Goal: Task Accomplishment & Management: Manage account settings

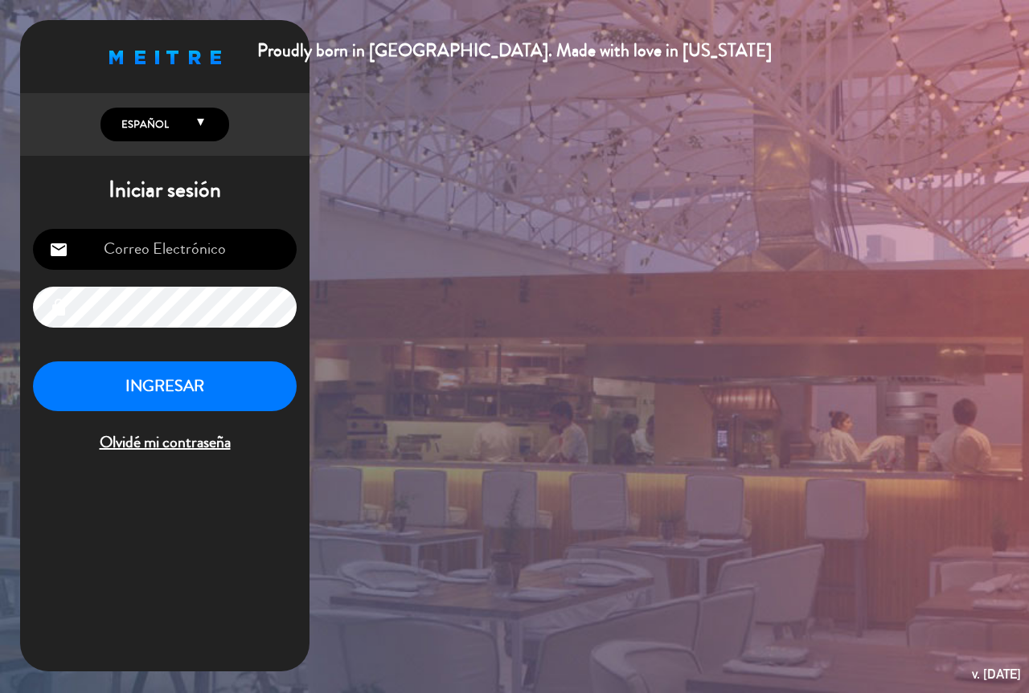
type input "[EMAIL_ADDRESS][DOMAIN_NAME]"
click at [211, 391] on button "INGRESAR" at bounding box center [165, 387] width 264 height 51
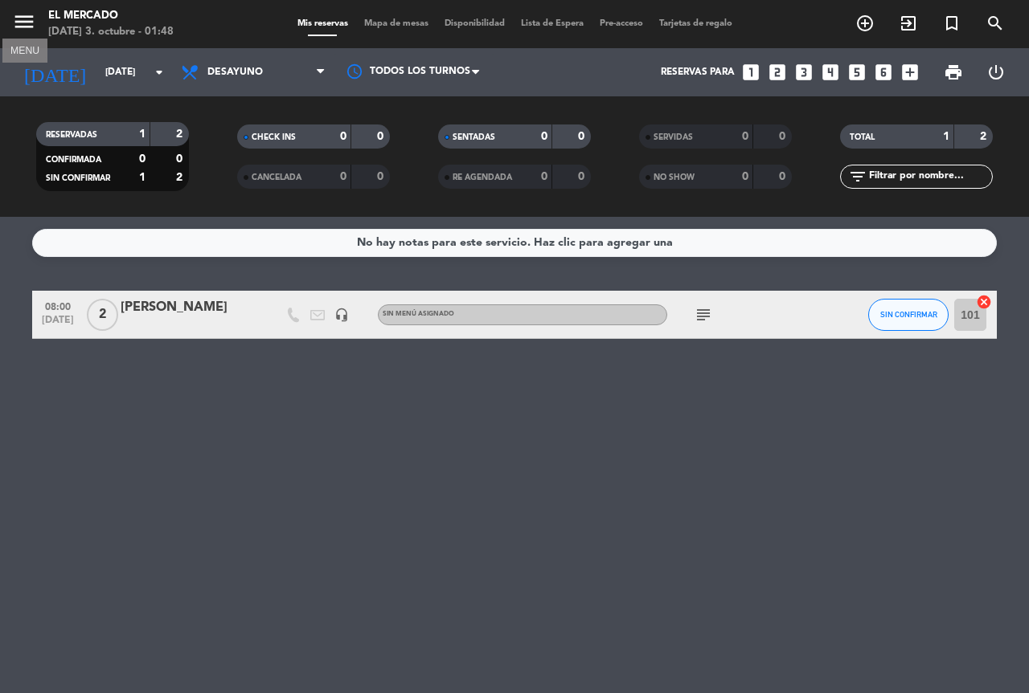
click at [27, 14] on icon "menu" at bounding box center [24, 22] width 24 height 24
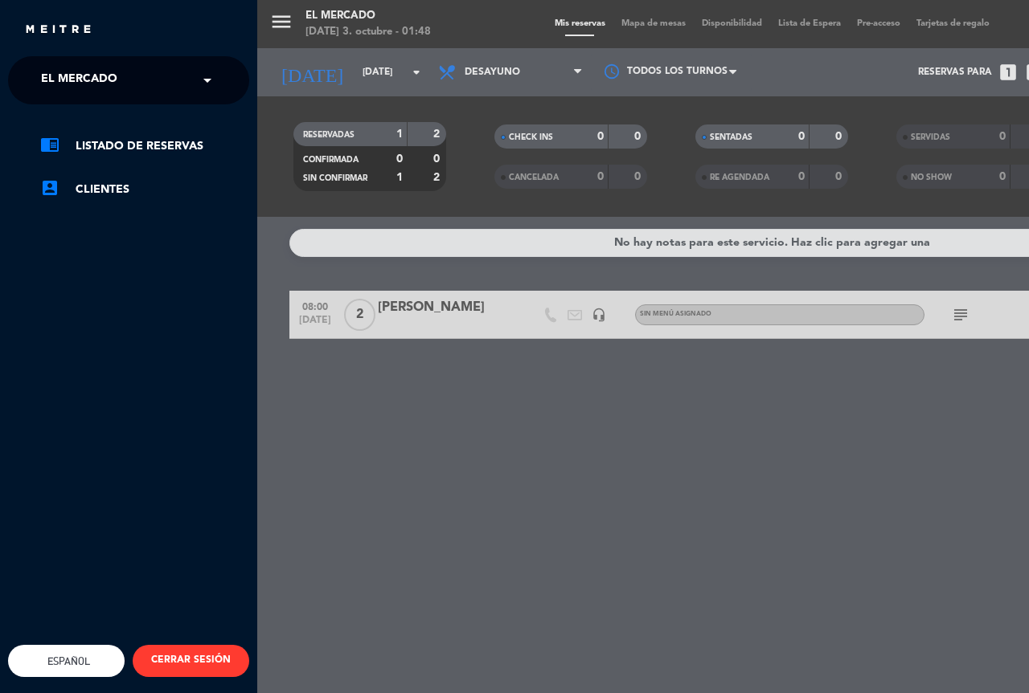
click at [423, 72] on div "menu El Mercado [DATE] 3. octubre - 01:48 Mis reservas Mapa de mesas Disponibil…" at bounding box center [771, 346] width 1029 height 693
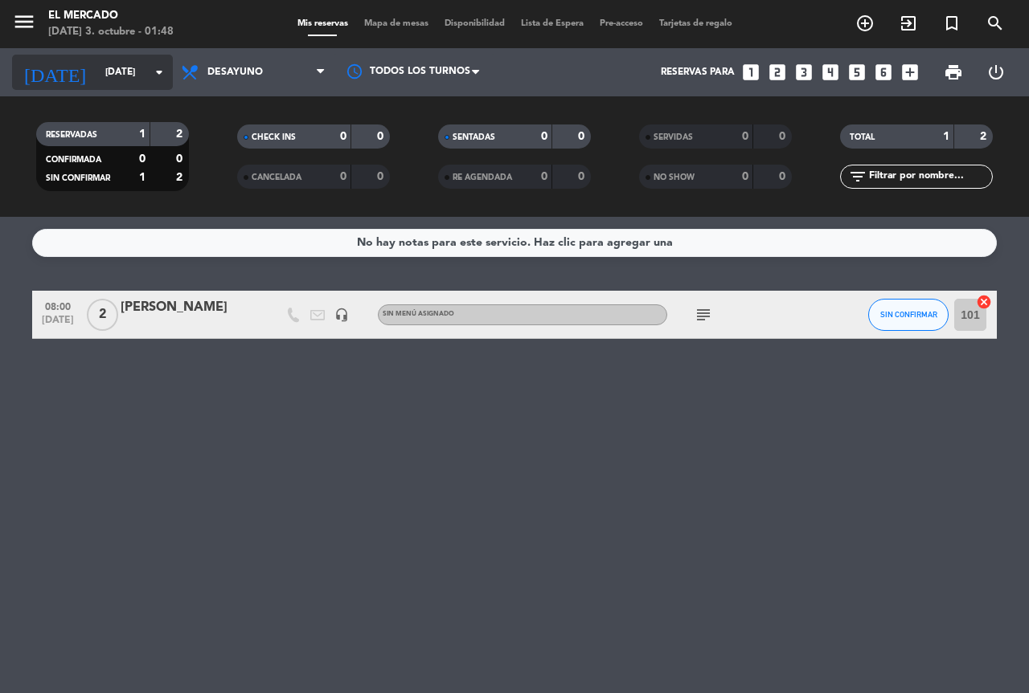
click at [130, 73] on input "[DATE]" at bounding box center [161, 72] width 128 height 27
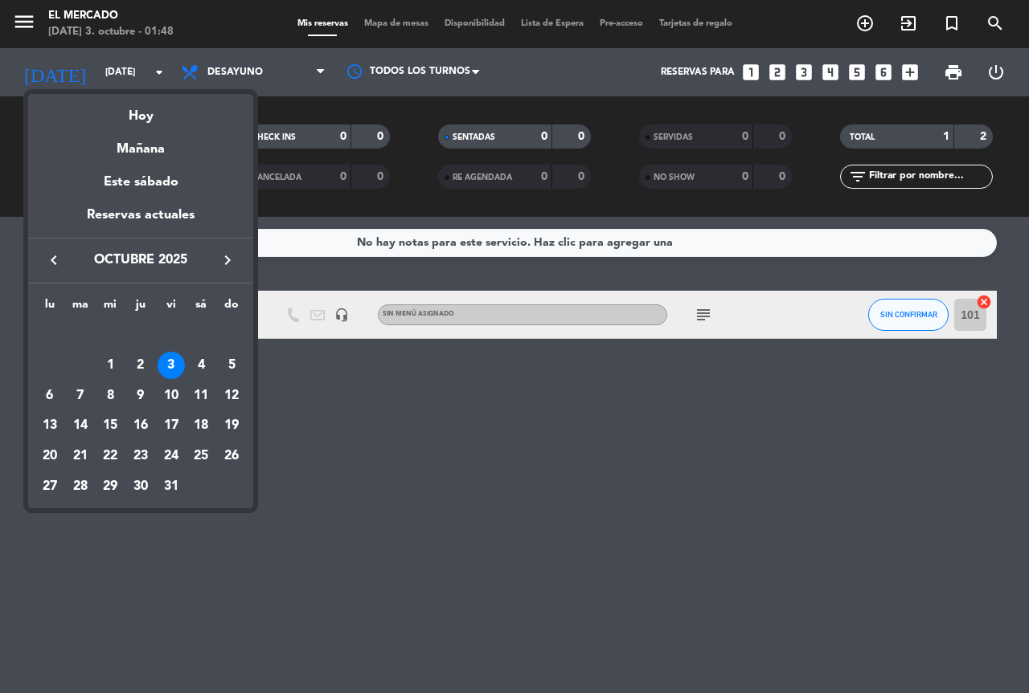
click at [200, 73] on div at bounding box center [514, 346] width 1029 height 693
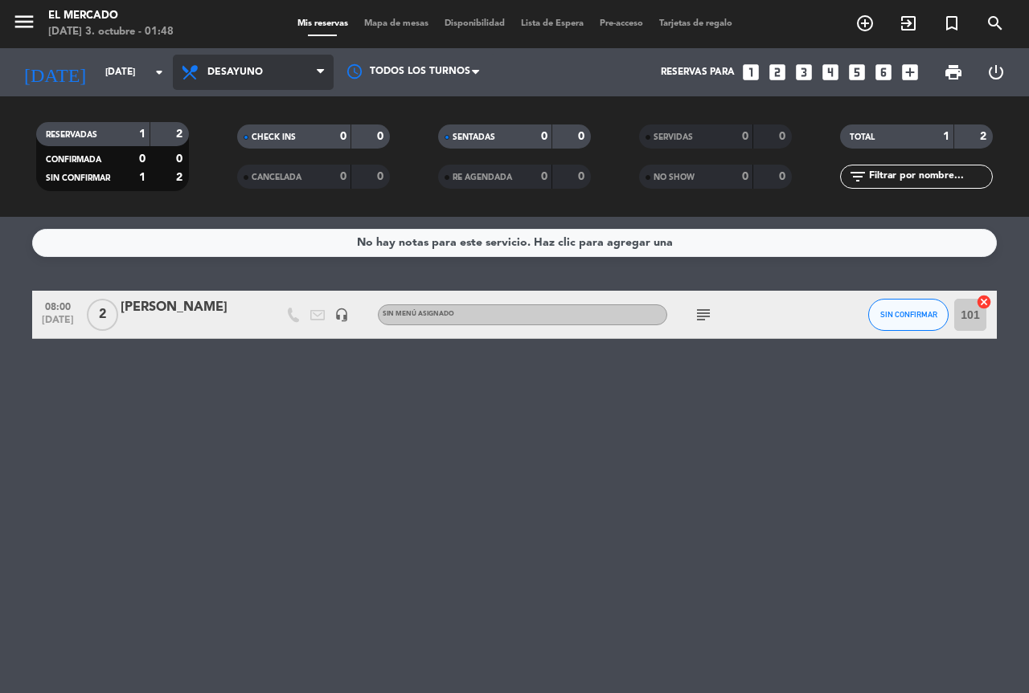
click at [217, 66] on span "Desayuno" at bounding box center [253, 72] width 161 height 35
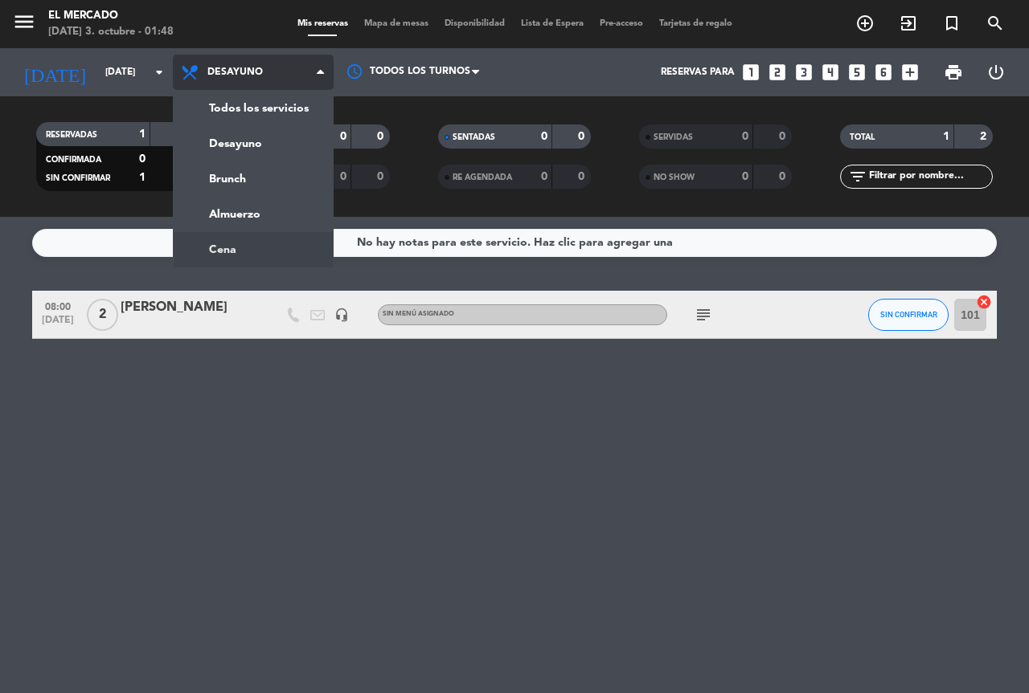
click at [232, 258] on ng-component "menu El Mercado [DATE] 3. octubre - 01:48 Mis reservas Mapa de mesas Disponibil…" at bounding box center [514, 346] width 1029 height 693
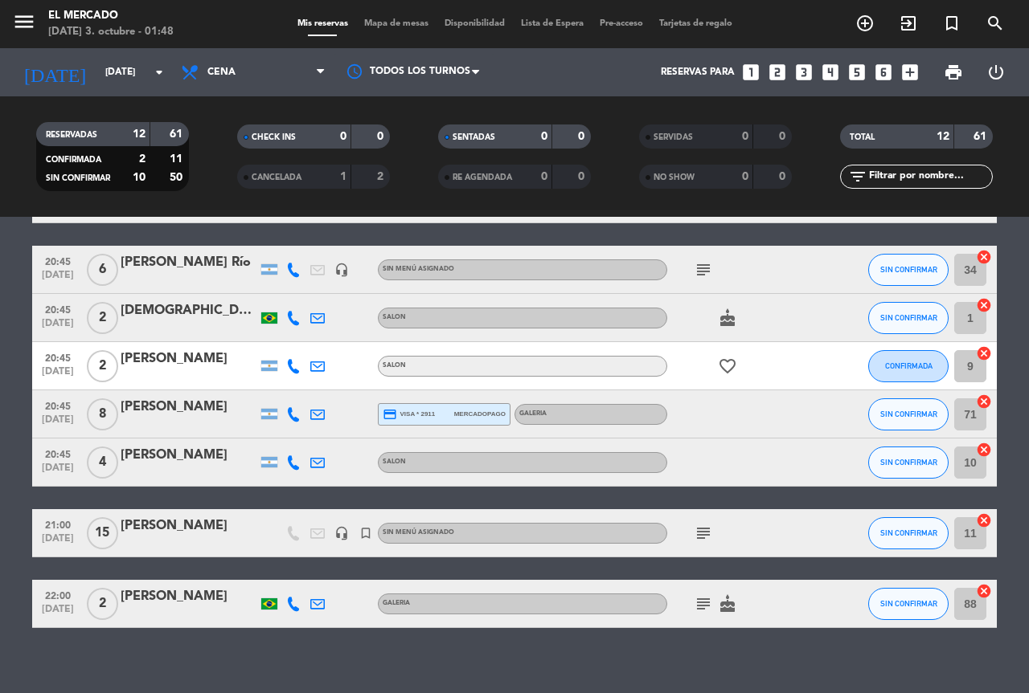
scroll to position [369, 0]
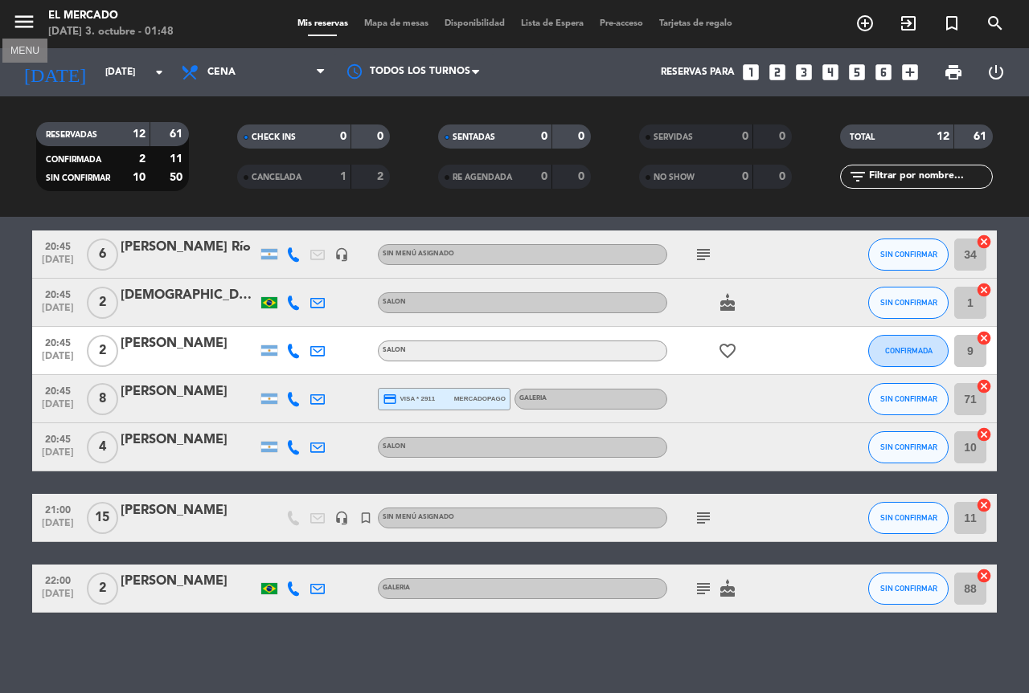
click at [27, 25] on icon "menu" at bounding box center [24, 22] width 24 height 24
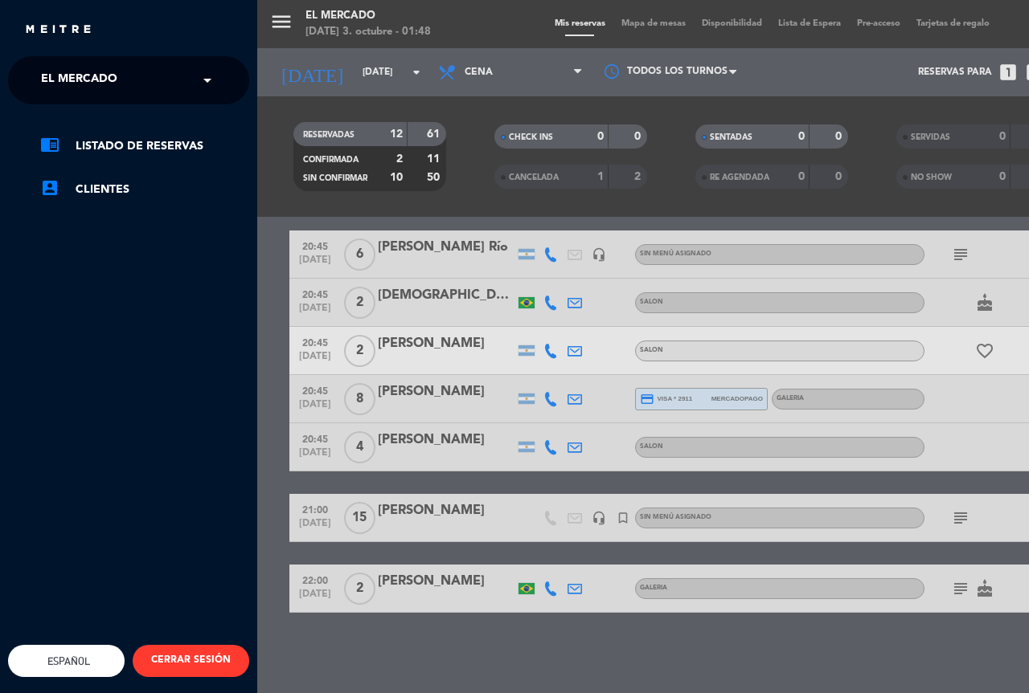
click at [114, 93] on span "El Mercado" at bounding box center [79, 80] width 76 height 34
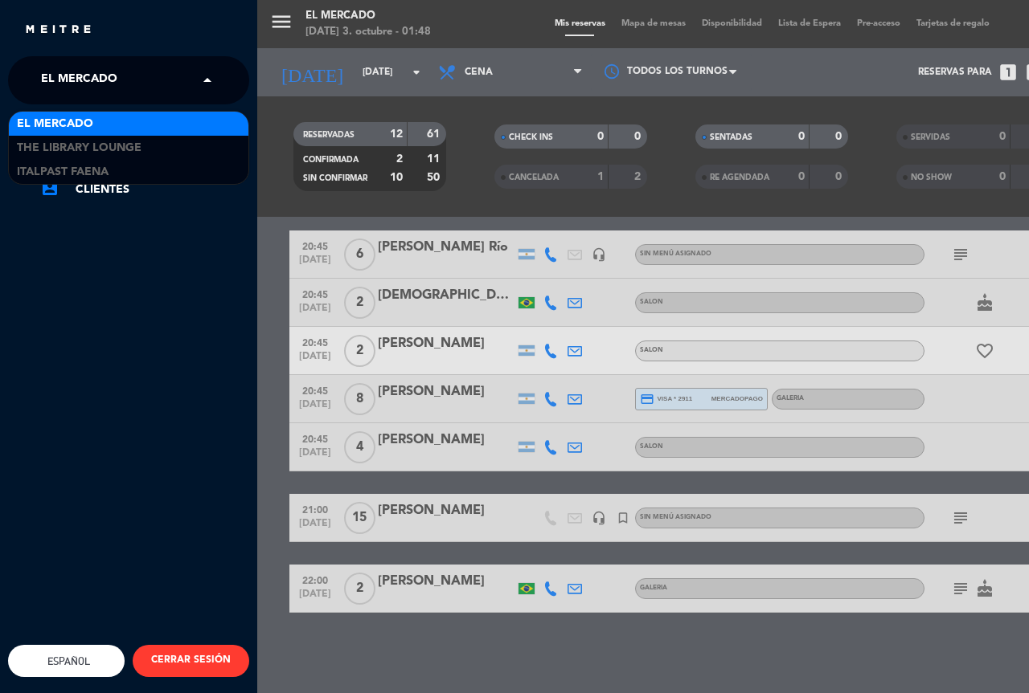
click at [115, 81] on span "El Mercado" at bounding box center [79, 80] width 76 height 34
click at [114, 134] on div "El Mercado" at bounding box center [128, 124] width 239 height 24
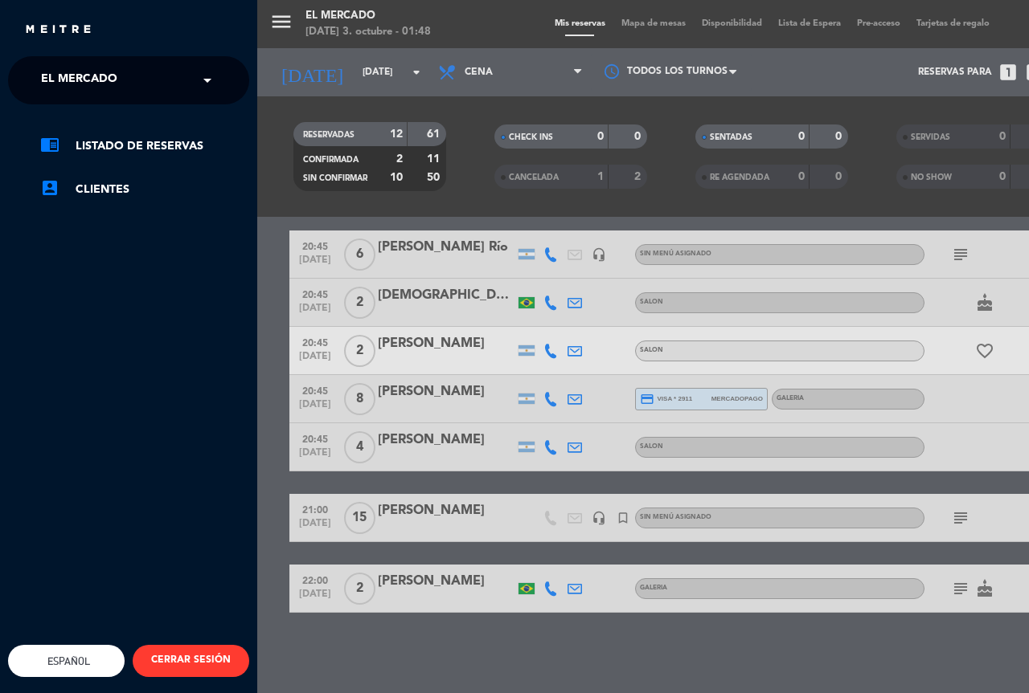
click at [101, 80] on span "El Mercado" at bounding box center [79, 80] width 76 height 34
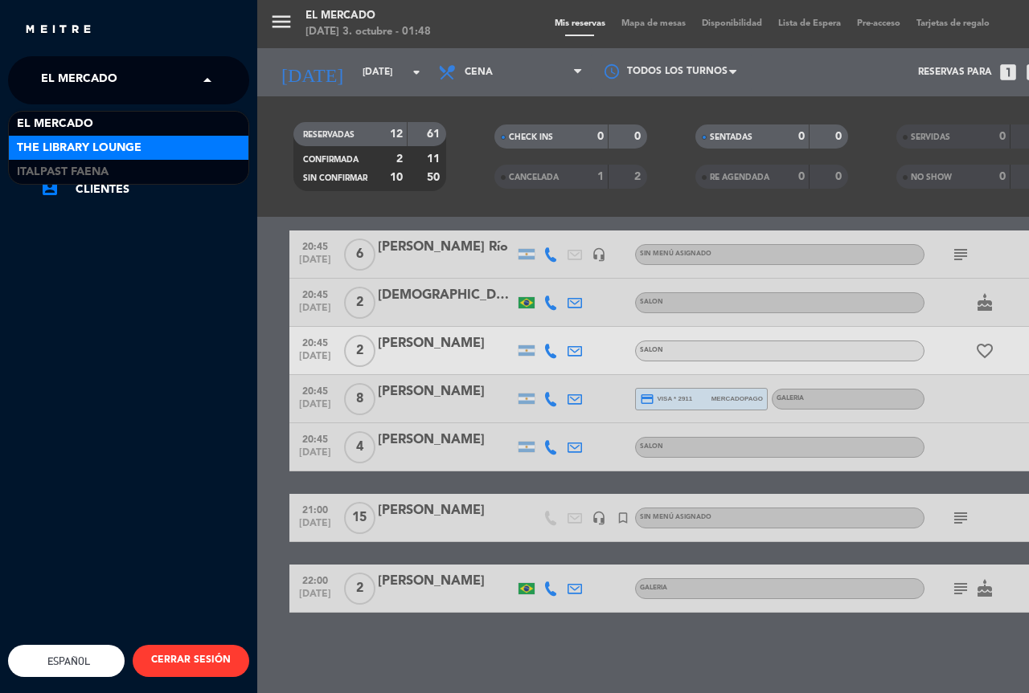
click at [103, 143] on span "The Library Lounge" at bounding box center [79, 148] width 125 height 18
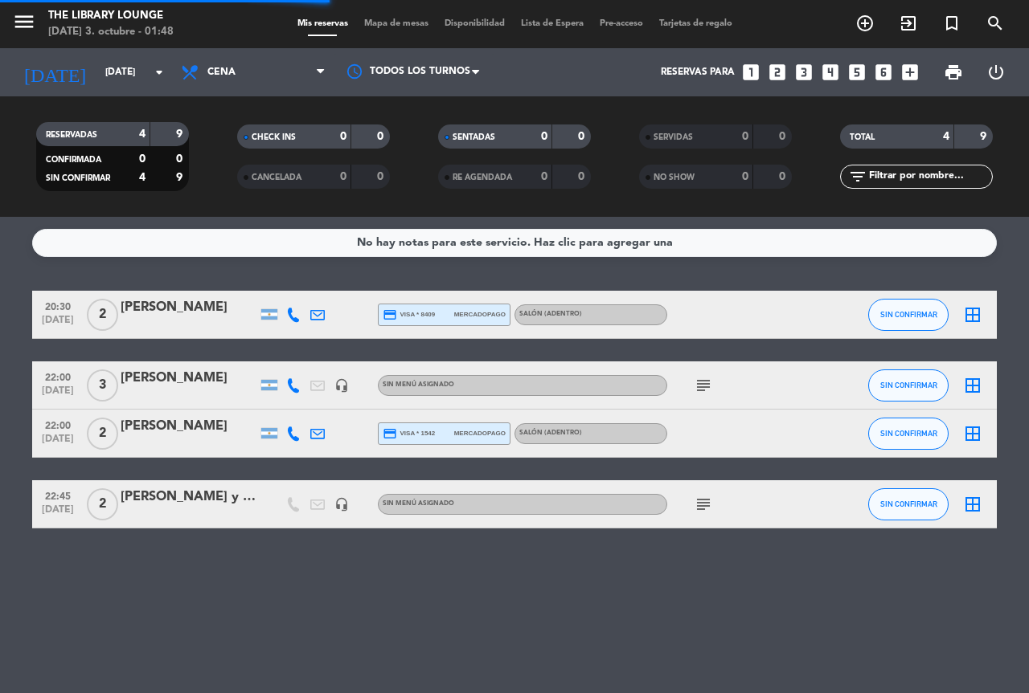
scroll to position [0, 0]
click at [97, 78] on input "[DATE]" at bounding box center [161, 72] width 128 height 27
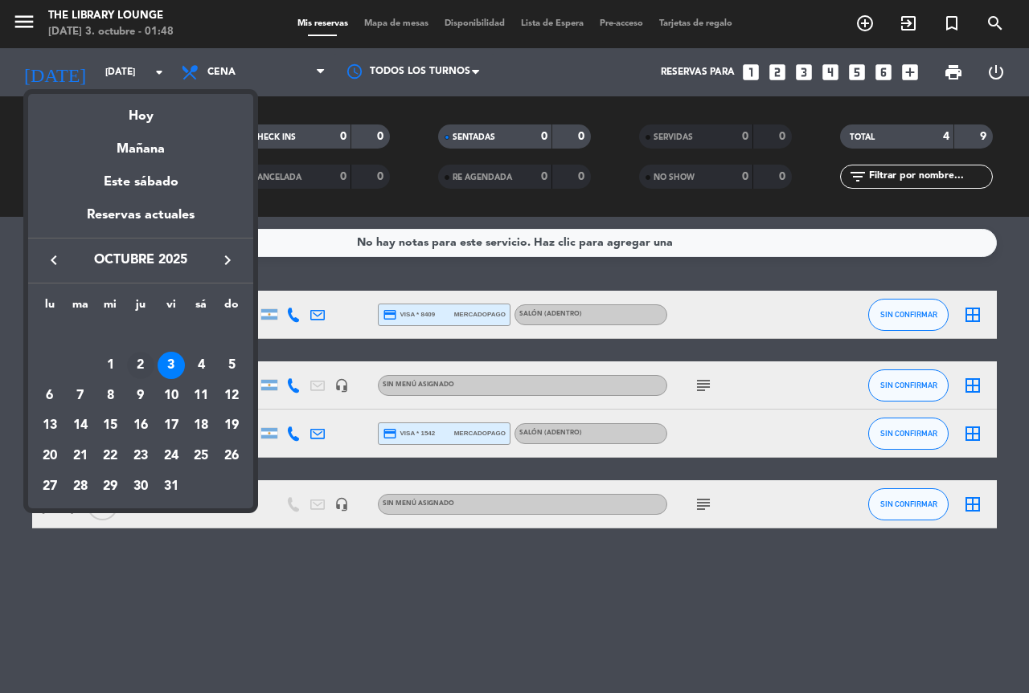
click at [144, 357] on div "2" at bounding box center [140, 365] width 27 height 27
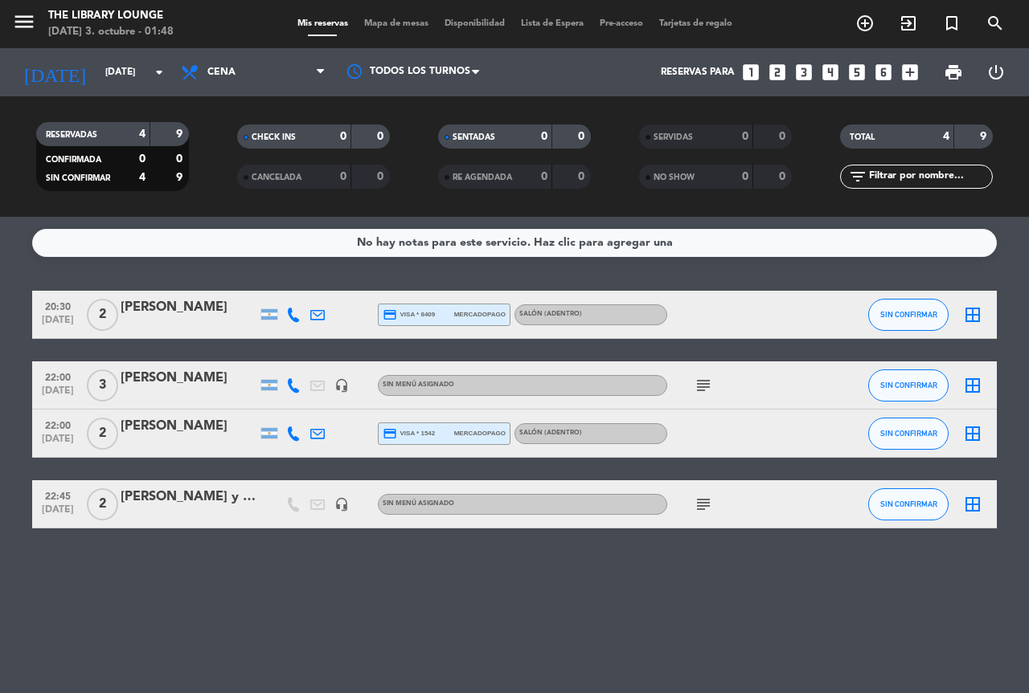
type input "[DEMOGRAPHIC_DATA][DATE]"
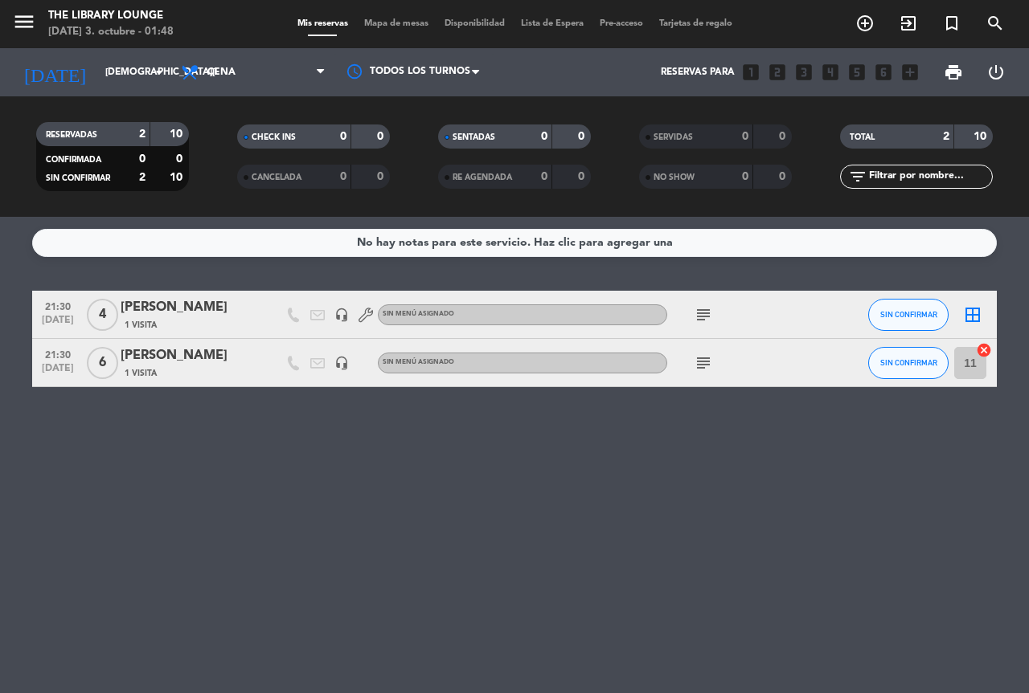
click at [709, 366] on icon "subject" at bounding box center [702, 363] width 19 height 19
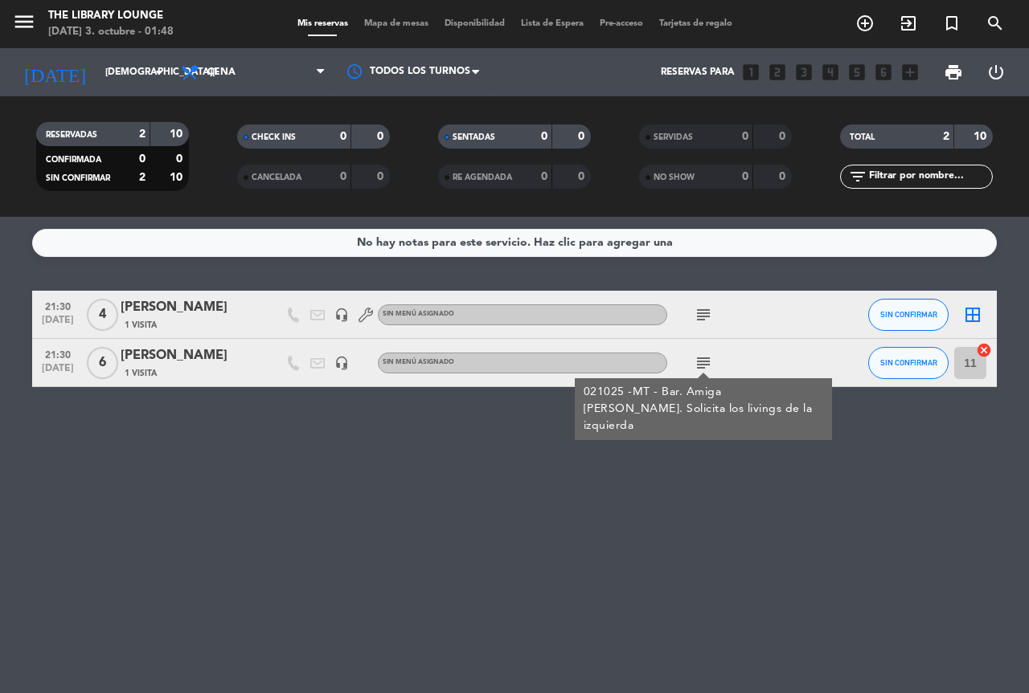
click at [706, 313] on icon "subject" at bounding box center [702, 314] width 19 height 19
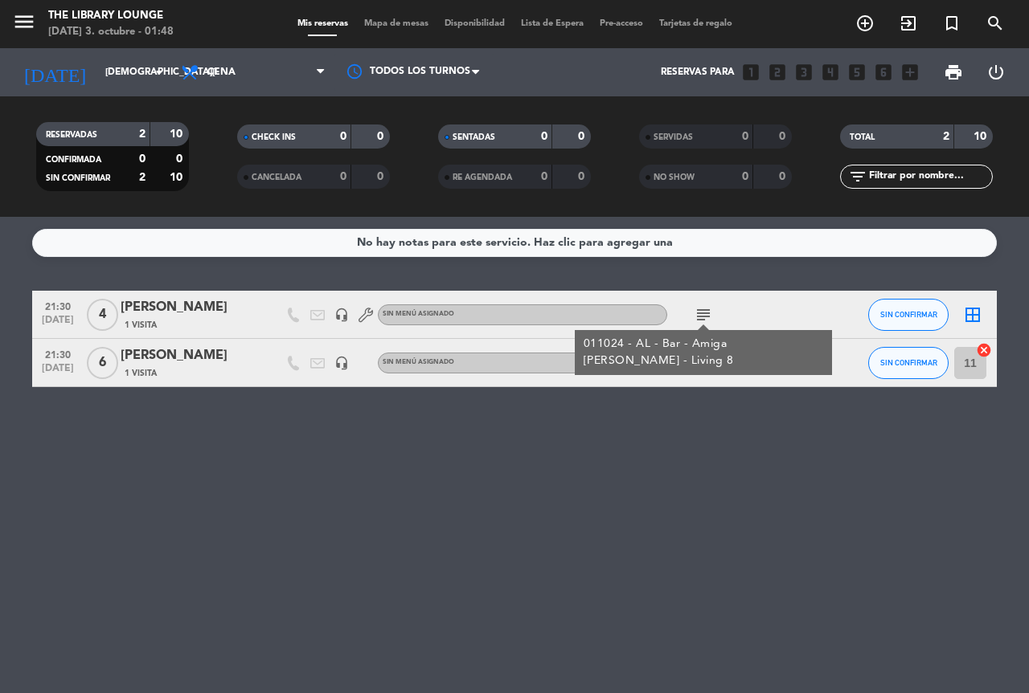
click at [241, 374] on div "1 Visita" at bounding box center [189, 373] width 137 height 14
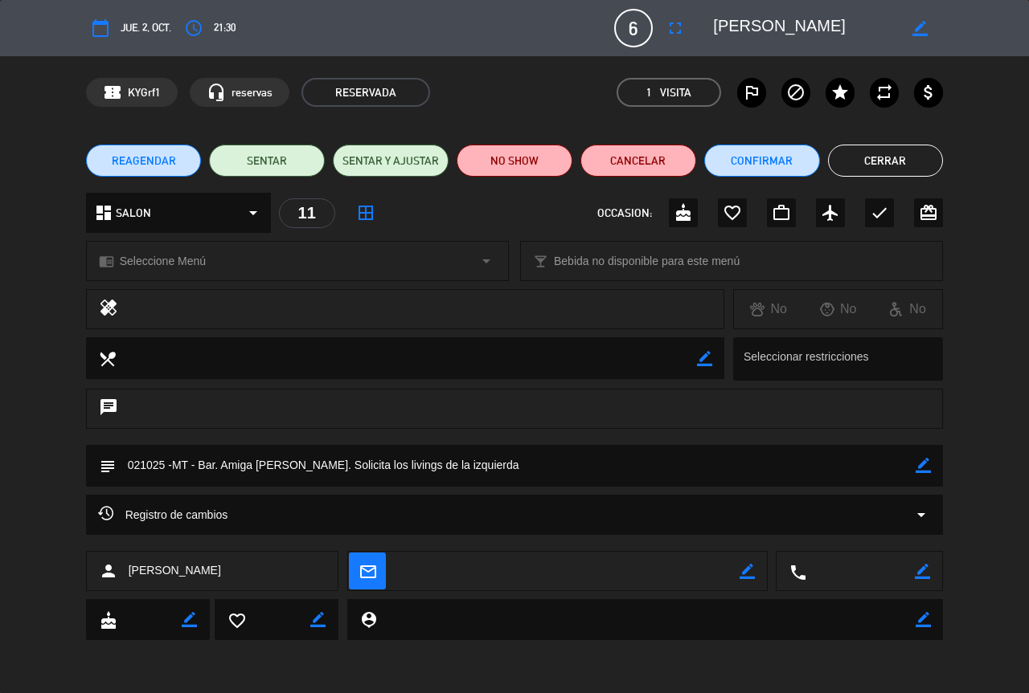
click at [910, 157] on button "Cerrar" at bounding box center [886, 161] width 116 height 32
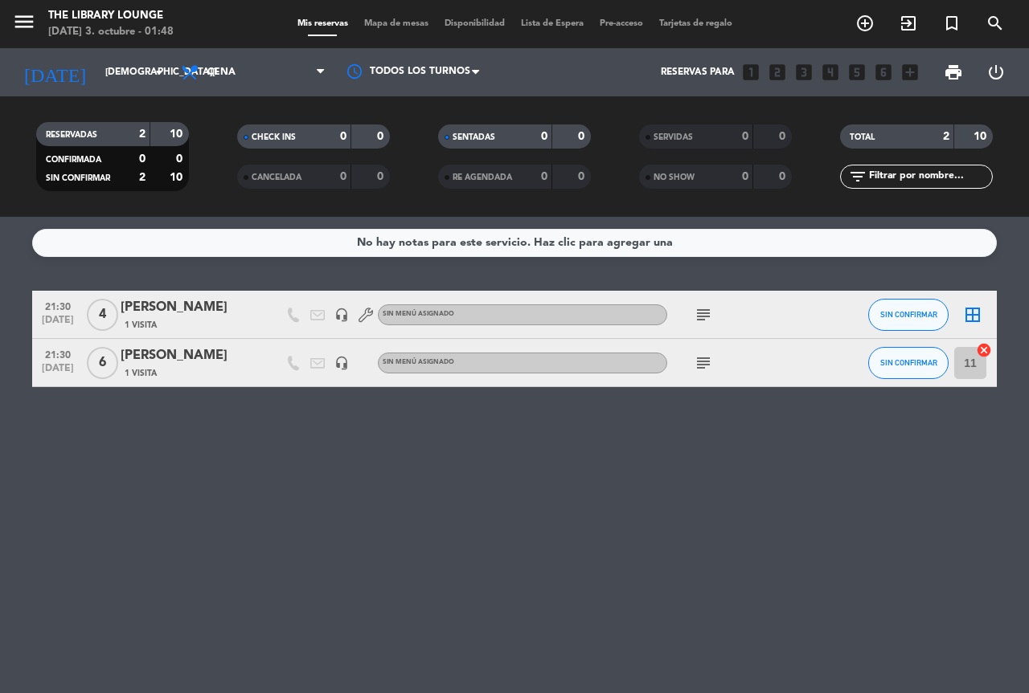
click at [184, 310] on div "[PERSON_NAME]" at bounding box center [189, 307] width 137 height 21
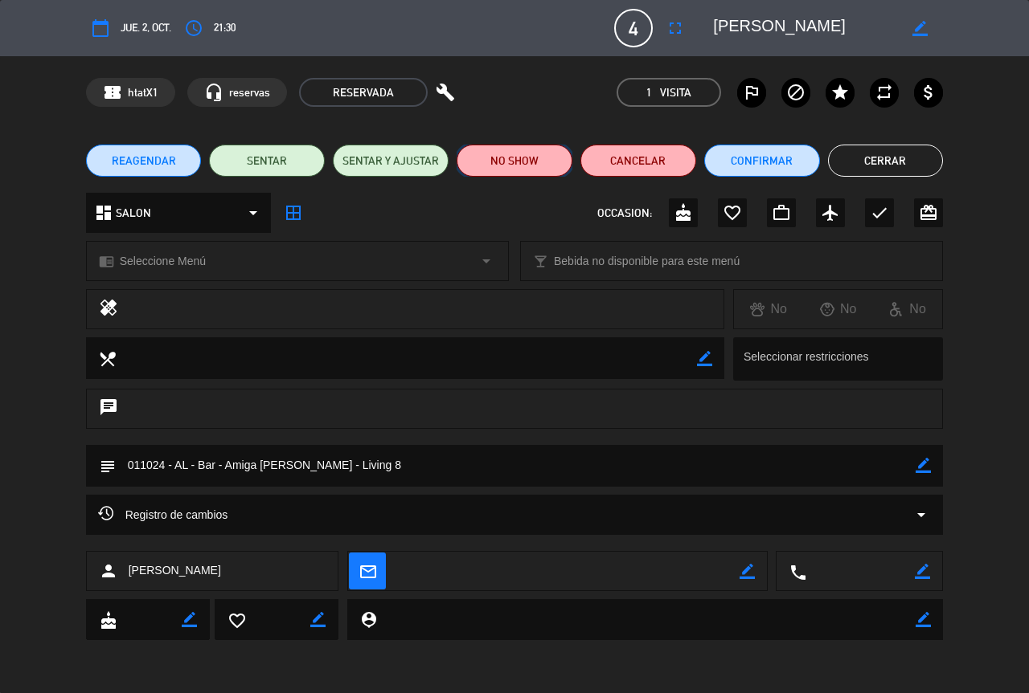
click at [515, 161] on button "NO SHOW" at bounding box center [514, 161] width 116 height 32
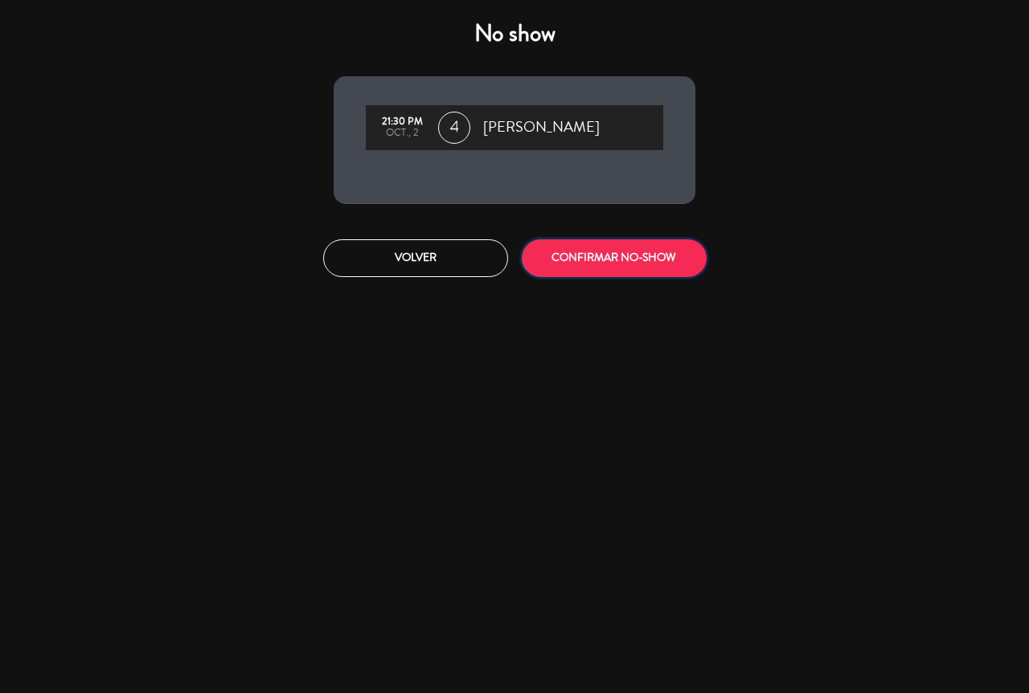
click at [666, 252] on button "CONFIRMAR NO-SHOW" at bounding box center [614, 258] width 185 height 38
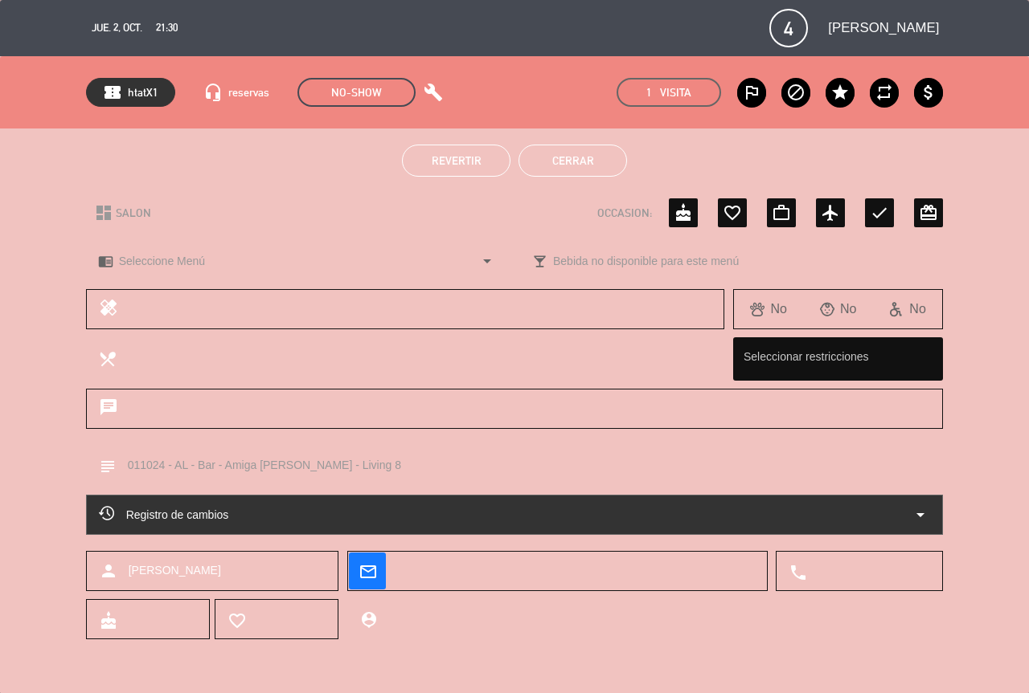
click at [586, 166] on button "Cerrar" at bounding box center [572, 161] width 108 height 32
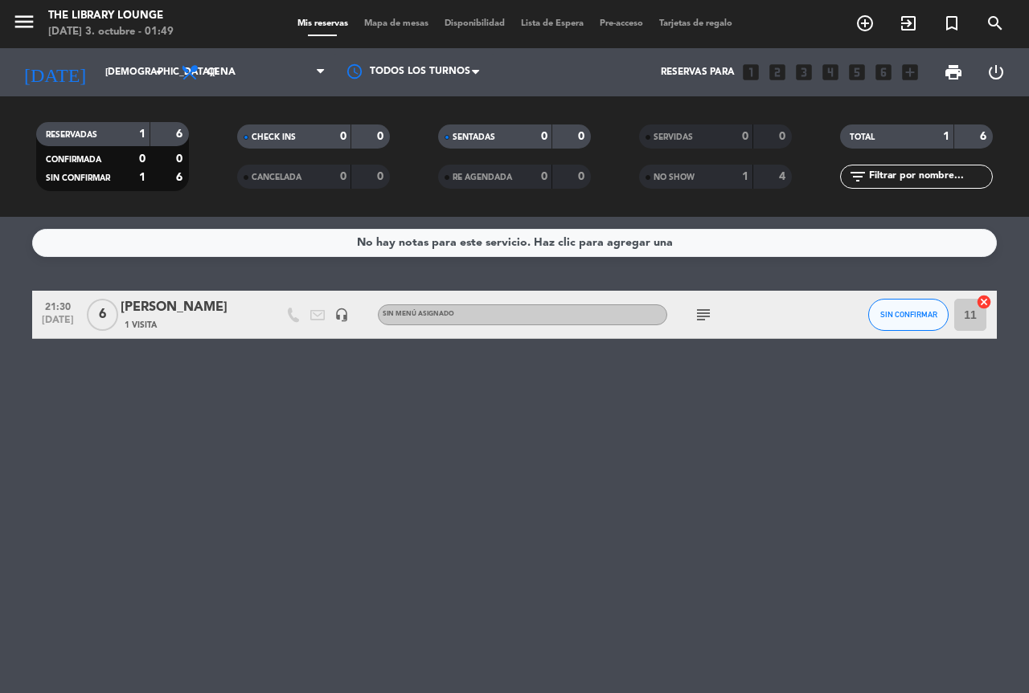
click at [141, 309] on div "[PERSON_NAME]" at bounding box center [189, 307] width 137 height 21
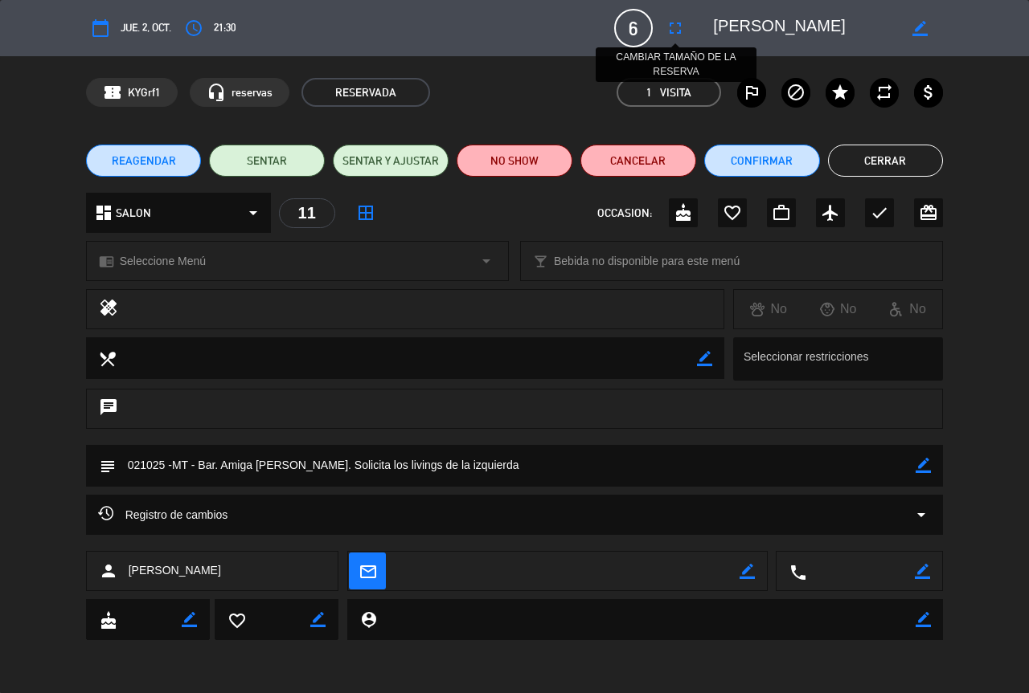
click at [673, 27] on icon "fullscreen" at bounding box center [674, 27] width 19 height 19
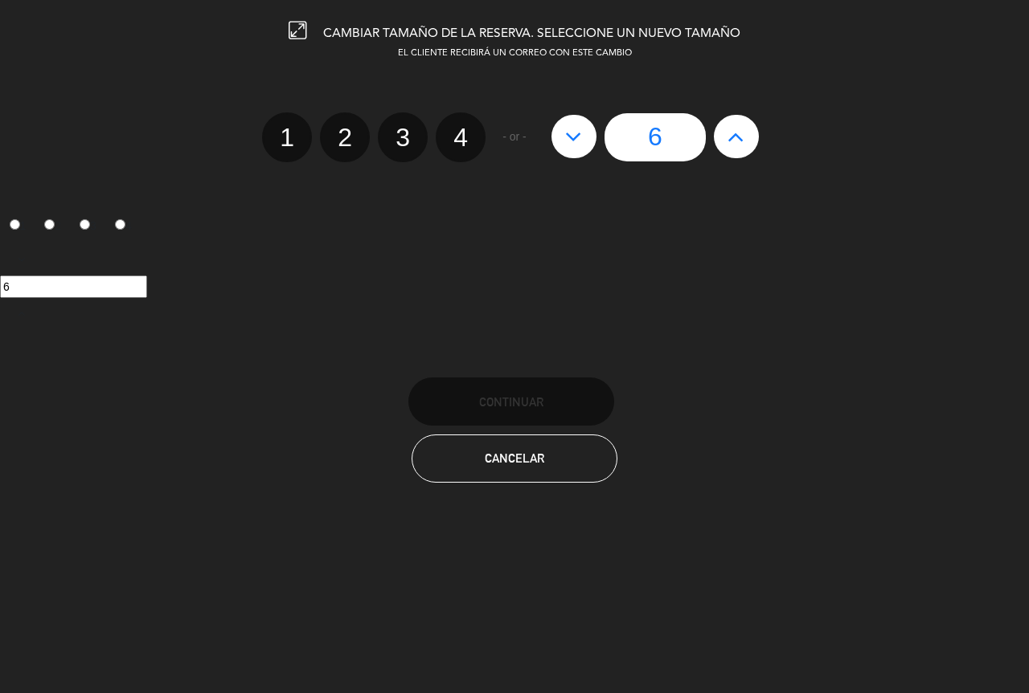
click at [339, 149] on label "2" at bounding box center [345, 137] width 50 height 50
click at [339, 129] on input "2" at bounding box center [342, 123] width 10 height 10
radio input "true"
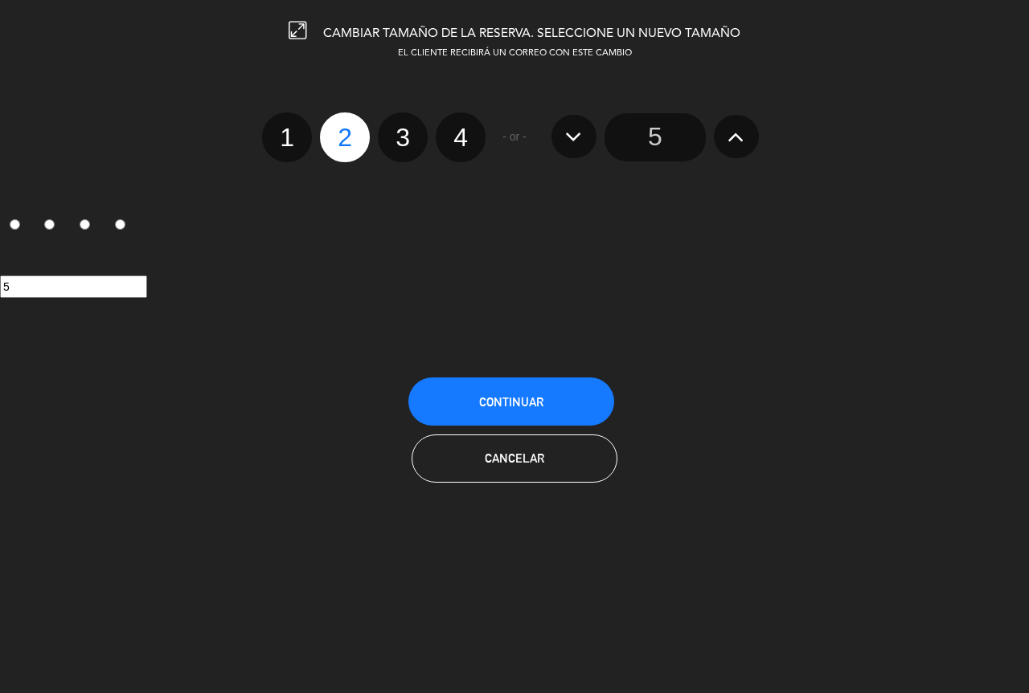
radio input "false"
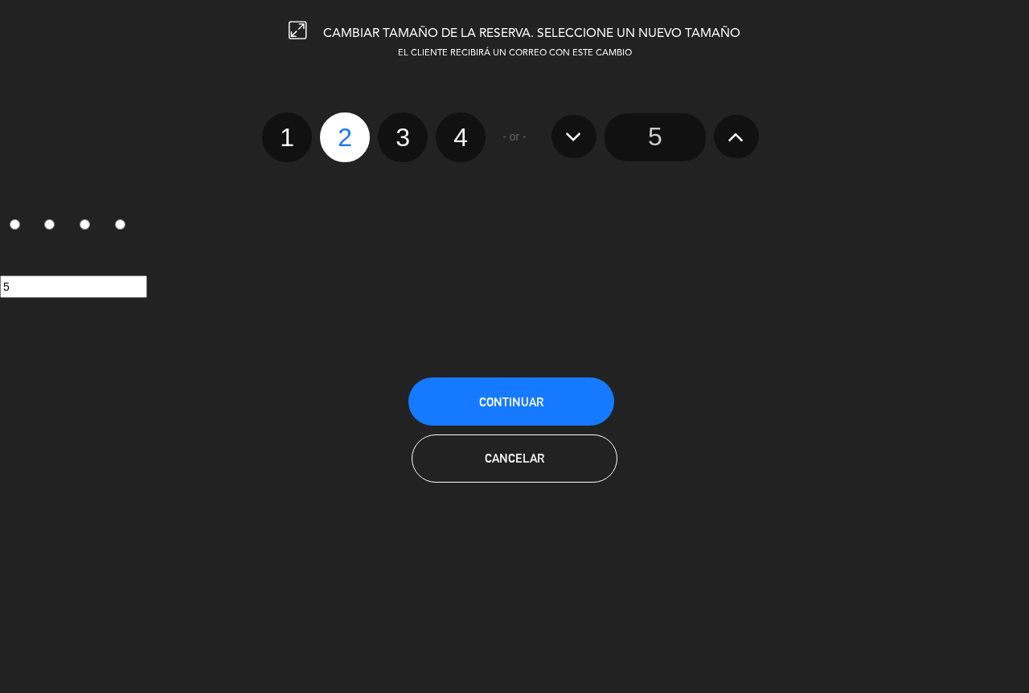
radio input "false"
radio input "true"
click at [549, 387] on button "Continuar" at bounding box center [511, 402] width 206 height 48
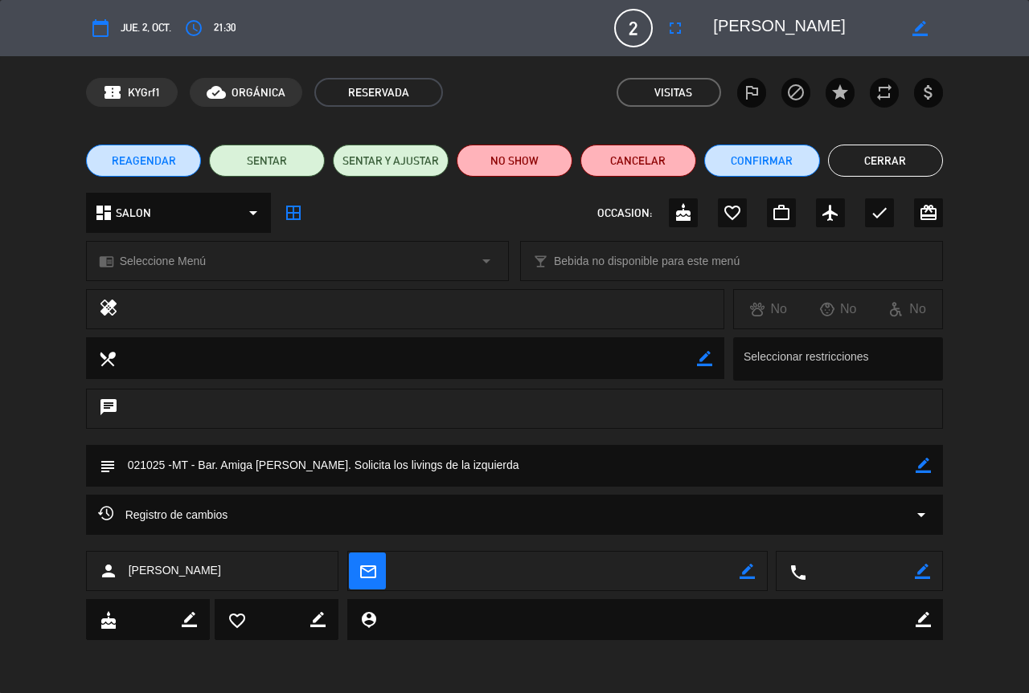
click at [872, 162] on button "Cerrar" at bounding box center [886, 161] width 116 height 32
